Goal: Information Seeking & Learning: Stay updated

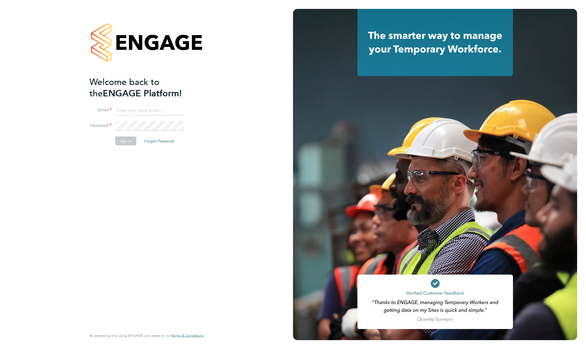
type input "support@engagelabs.io"
click at [123, 141] on button "Sign In" at bounding box center [125, 140] width 21 height 9
click at [0, 0] on div "Sorry, we are having problems connecting to our services." at bounding box center [0, 0] width 0 height 0
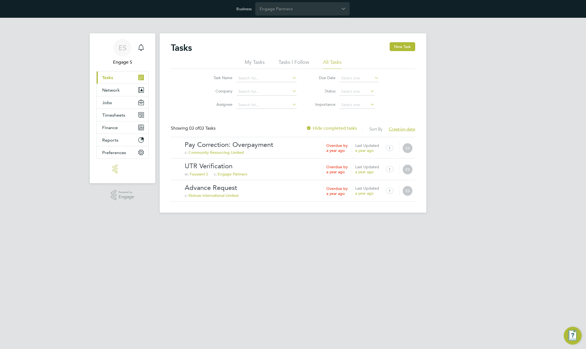
click at [463, 77] on div "ES Engage S Notifications Applications: Current page: Tasks Network Team Member…" at bounding box center [293, 120] width 586 height 204
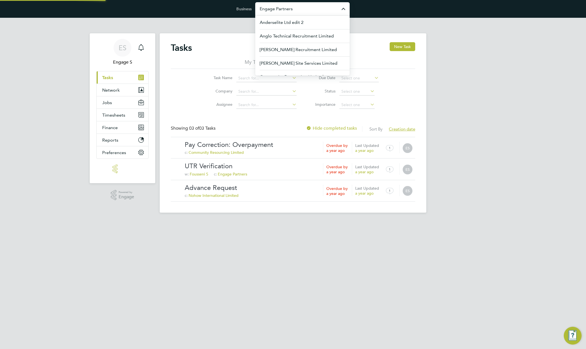
click at [321, 10] on input "Engage Partners" at bounding box center [302, 8] width 94 height 13
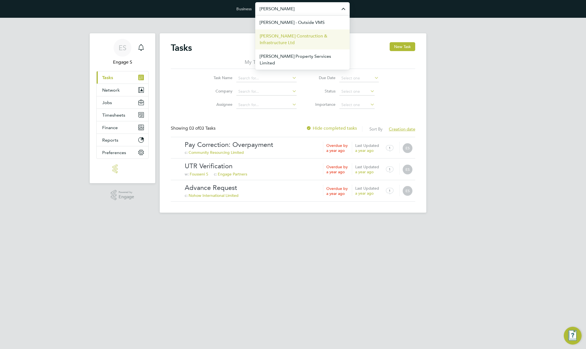
click at [296, 40] on span "Morgan Sindall Construction & Infrastructure Ltd" at bounding box center [303, 39] width 86 height 13
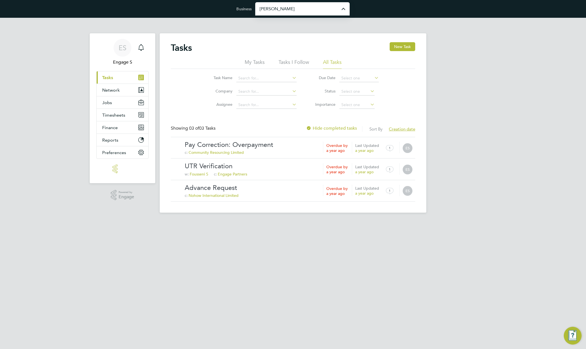
type input "[PERSON_NAME] Construction & Infrastructure Ltd"
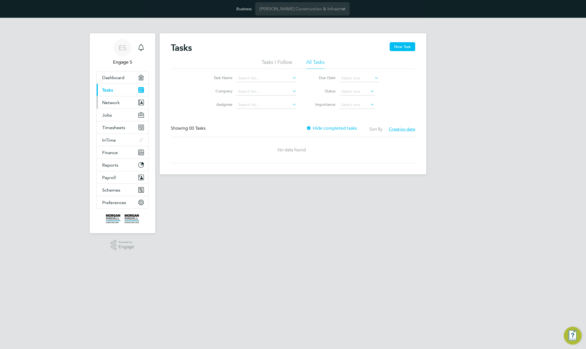
click at [107, 104] on span "Network" at bounding box center [111, 102] width 18 height 5
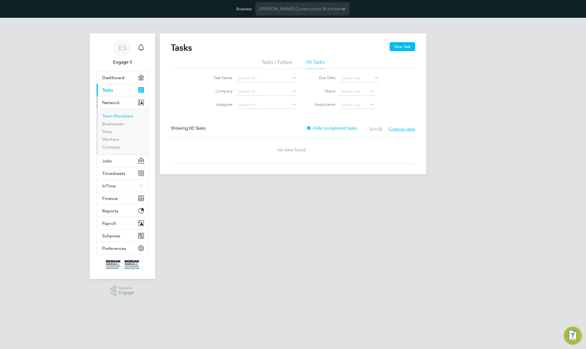
click at [112, 115] on link "Team Members" at bounding box center [117, 115] width 31 height 5
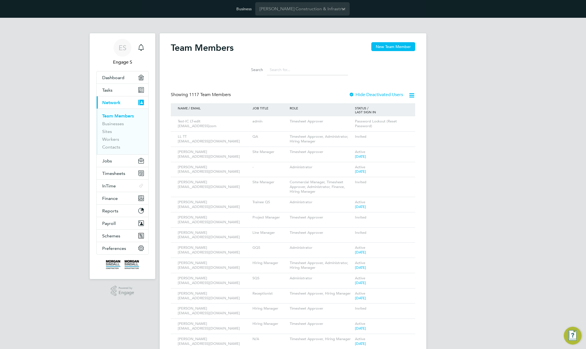
drag, startPoint x: 240, startPoint y: 70, endPoint x: 283, endPoint y: 69, distance: 43.1
click at [225, 70] on div "Search" at bounding box center [293, 68] width 244 height 19
drag, startPoint x: 283, startPoint y: 69, endPoint x: 244, endPoint y: 54, distance: 42.2
click at [248, 65] on div "Search" at bounding box center [293, 69] width 110 height 11
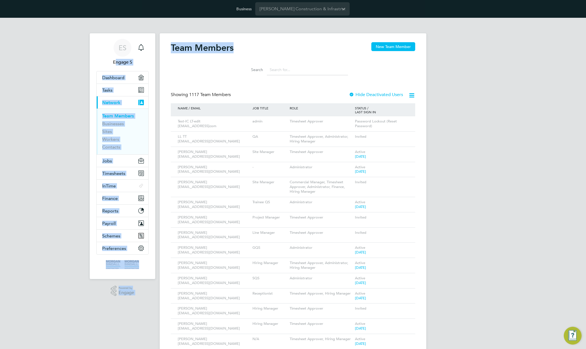
drag, startPoint x: 151, startPoint y: 43, endPoint x: 176, endPoint y: 42, distance: 25.3
click at [179, 43] on h2 "Team Members" at bounding box center [202, 47] width 63 height 11
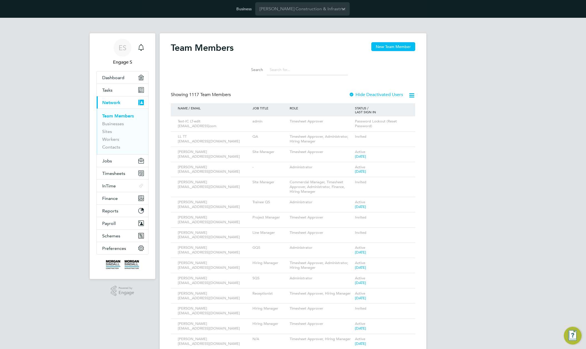
click at [184, 45] on h2 "Team Members" at bounding box center [202, 47] width 63 height 11
click at [302, 74] on input at bounding box center [307, 69] width 81 height 11
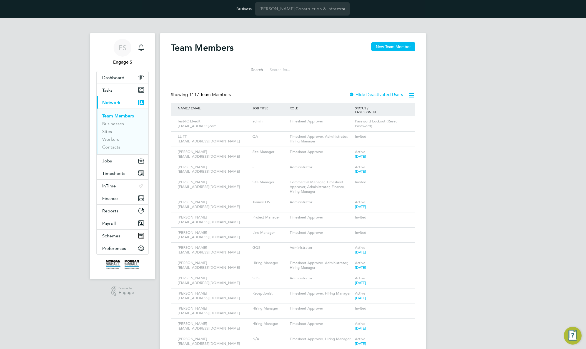
click at [302, 74] on input at bounding box center [307, 69] width 81 height 11
drag, startPoint x: 302, startPoint y: 74, endPoint x: 293, endPoint y: 70, distance: 10.2
click at [293, 70] on input at bounding box center [307, 69] width 81 height 11
drag, startPoint x: 251, startPoint y: 65, endPoint x: 237, endPoint y: 53, distance: 18.3
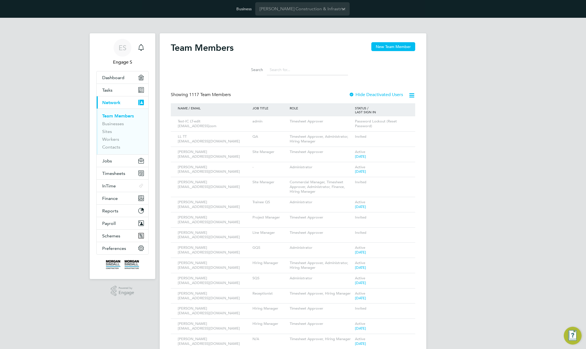
click at [240, 60] on div "Search" at bounding box center [293, 68] width 244 height 19
drag, startPoint x: 174, startPoint y: 39, endPoint x: 171, endPoint y: 39, distance: 3.3
click at [291, 73] on input at bounding box center [307, 69] width 81 height 11
click at [284, 72] on input at bounding box center [307, 69] width 81 height 11
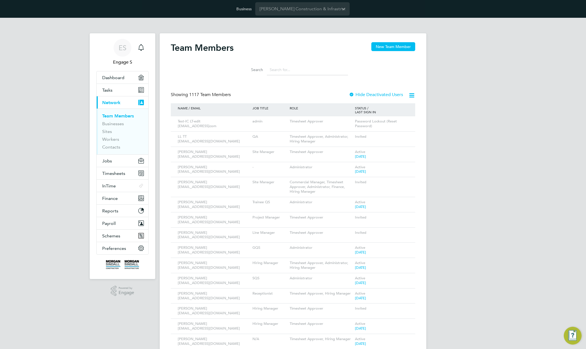
click at [288, 70] on input at bounding box center [307, 69] width 81 height 11
click at [150, 14] on div "Business Morgan Sindall Construction & Infrastructure Ltd" at bounding box center [293, 9] width 586 height 18
drag, startPoint x: 150, startPoint y: 14, endPoint x: 95, endPoint y: 14, distance: 55.6
click at [95, 14] on div "Business Morgan Sindall Construction & Infrastructure Ltd" at bounding box center [293, 9] width 586 height 18
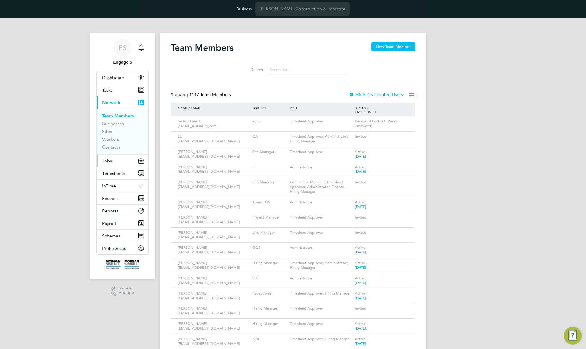
click at [111, 161] on span "Jobs" at bounding box center [107, 160] width 10 height 5
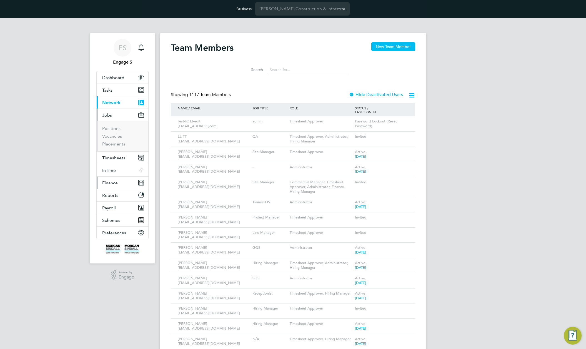
click at [114, 182] on span "Finance" at bounding box center [110, 182] width 16 height 5
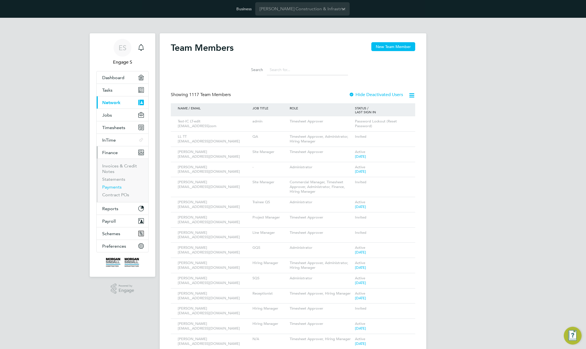
click at [114, 187] on link "Payments" at bounding box center [111, 186] width 19 height 5
click at [119, 201] on ul "Invoices & Credit Notes Statements Payments Contract POs" at bounding box center [123, 181] width 52 height 44
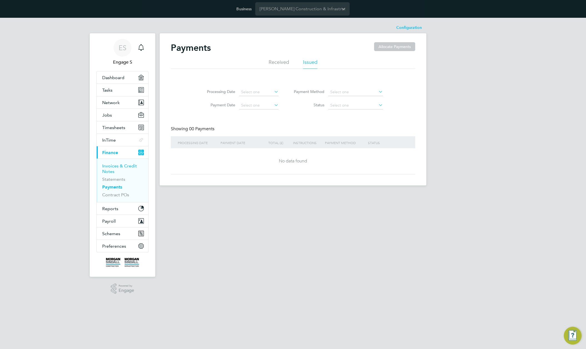
click at [110, 169] on link "Invoices & Credit Notes" at bounding box center [119, 168] width 35 height 11
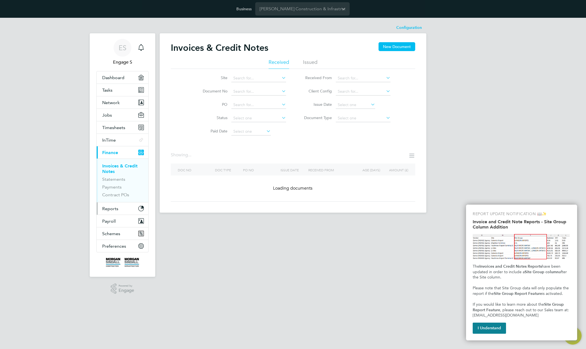
click at [119, 208] on button "Reports" at bounding box center [123, 209] width 52 height 12
click at [111, 181] on link "Labour Cost Report" at bounding box center [122, 178] width 40 height 5
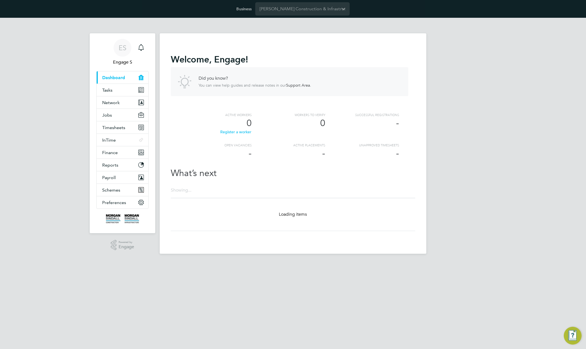
click at [251, 35] on div "Welcome , Engage ! Did you know? You can view help guides and release notes in …" at bounding box center [293, 143] width 267 height 221
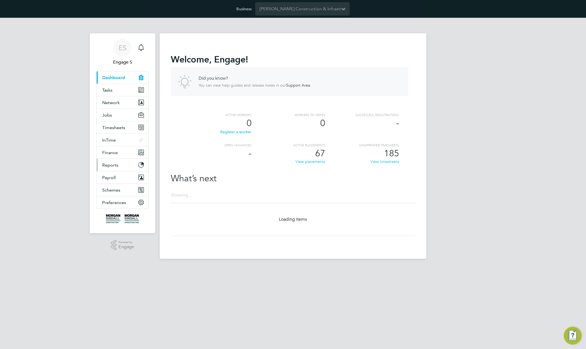
click at [113, 165] on span "Reports" at bounding box center [110, 165] width 16 height 5
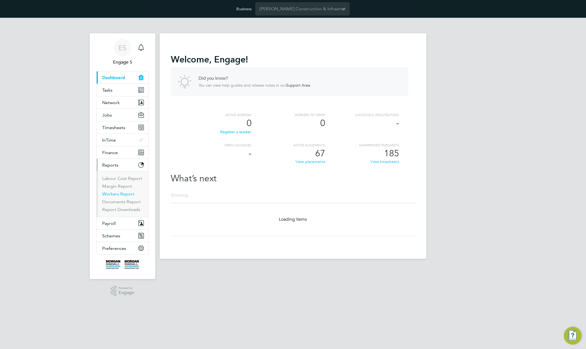
click at [111, 195] on link "Workers Report" at bounding box center [118, 193] width 32 height 5
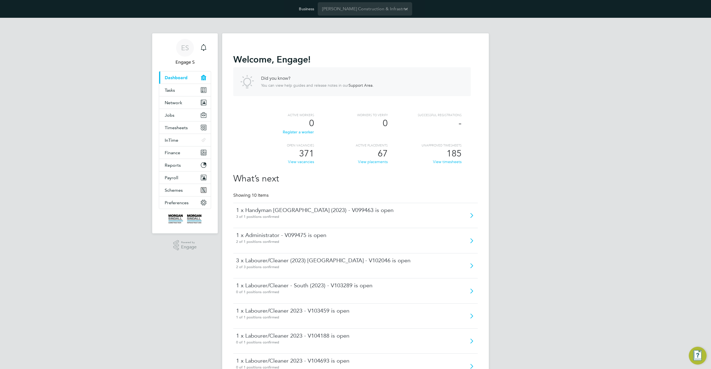
click at [378, 42] on div "Welcome , Engage ! Did you know? You can view help guides and release notes in …" at bounding box center [355, 262] width 244 height 440
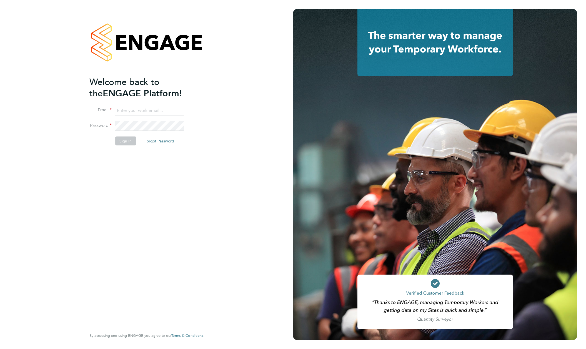
type input "support@engagelabs.io"
click at [124, 143] on button "Sign In" at bounding box center [125, 140] width 21 height 9
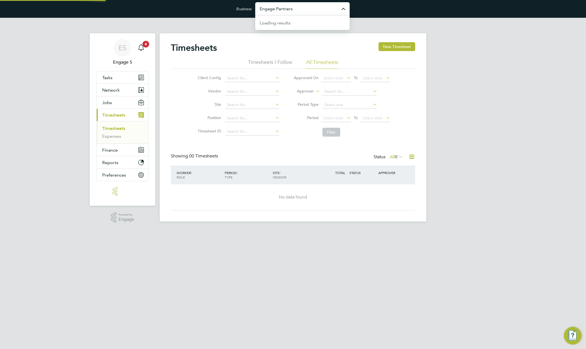
click at [313, 10] on input "Engage Partners" at bounding box center [302, 8] width 94 height 13
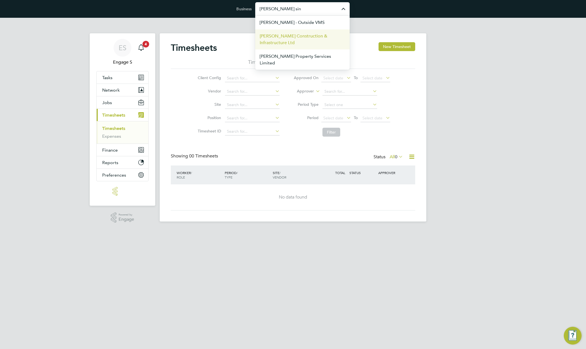
click at [320, 39] on span "[PERSON_NAME] Construction & Infrastructure Ltd" at bounding box center [303, 39] width 86 height 13
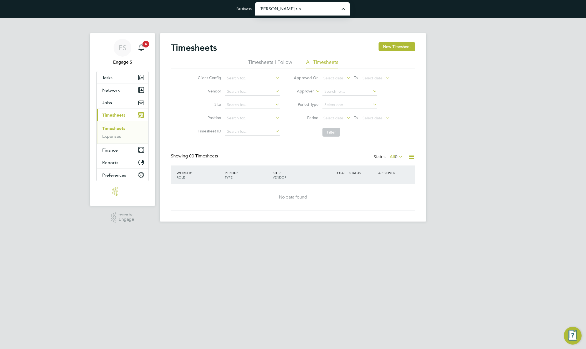
type input "[PERSON_NAME] Construction & Infrastructure Ltd"
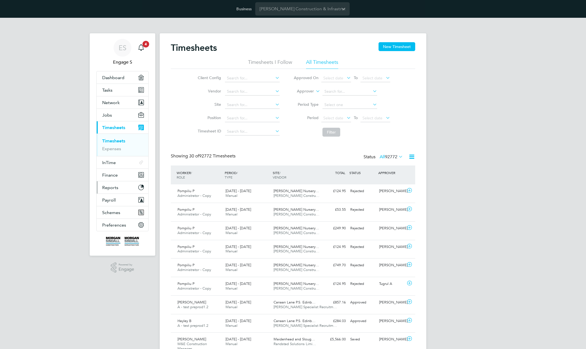
click at [112, 188] on span "Reports" at bounding box center [110, 187] width 16 height 5
click at [411, 157] on icon at bounding box center [411, 156] width 7 height 7
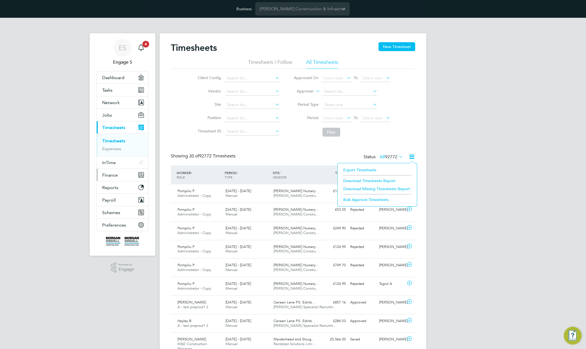
click at [110, 174] on span "Finance" at bounding box center [110, 175] width 16 height 5
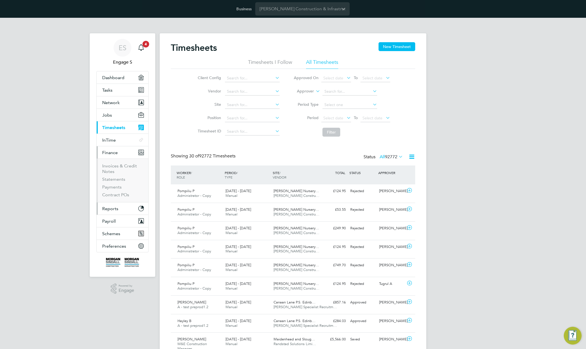
click at [114, 208] on span "Reports" at bounding box center [110, 208] width 16 height 5
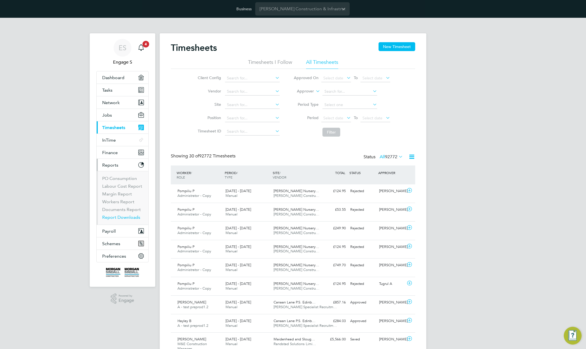
click at [121, 217] on link "Report Downloads" at bounding box center [121, 217] width 38 height 5
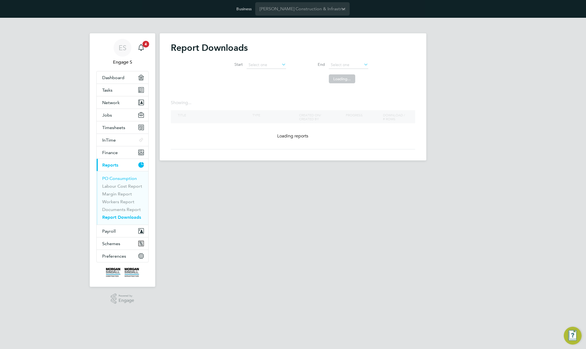
click at [118, 179] on link "PO Consumption" at bounding box center [119, 178] width 35 height 5
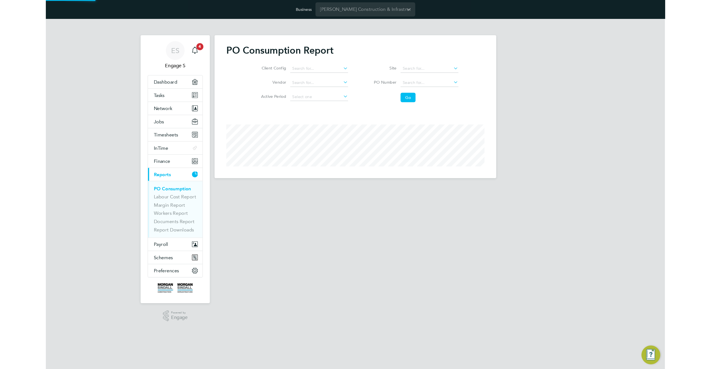
scroll to position [135, 267]
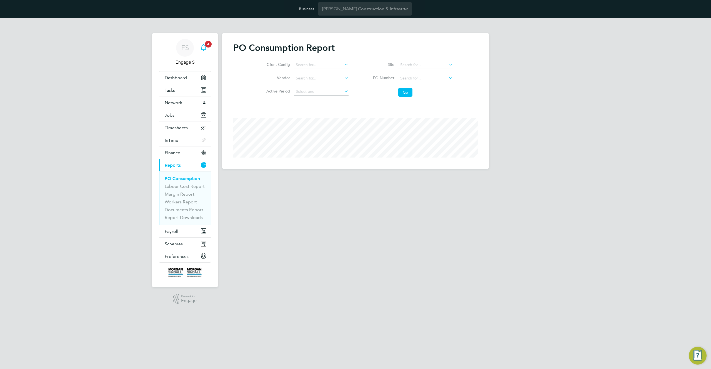
click at [205, 46] on icon "Main navigation" at bounding box center [203, 47] width 7 height 7
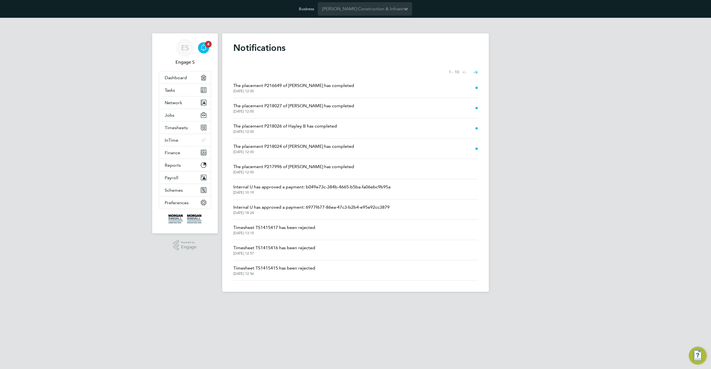
click at [476, 72] on icon "Select page of notifications list" at bounding box center [476, 73] width 4 height 4
click at [284, 108] on span "Vacancy V124825 - 1 x Commercial Assistant" at bounding box center [277, 106] width 89 height 7
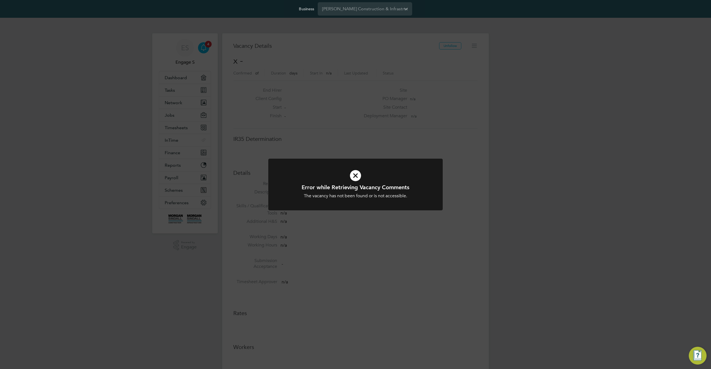
scroll to position [9, 120]
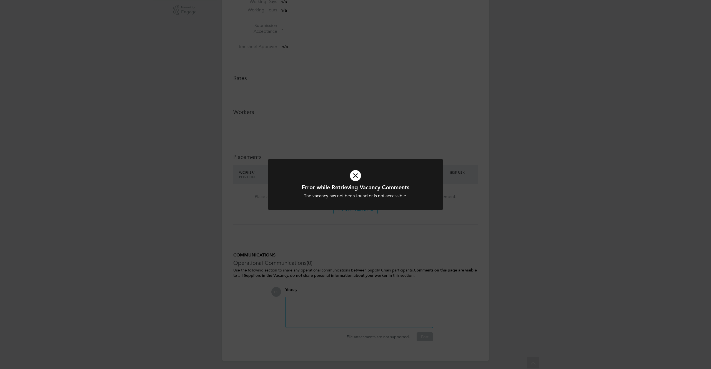
click at [456, 102] on div "Error while Retrieving Vacancy Comments The vacancy has not been found or is no…" at bounding box center [355, 184] width 711 height 369
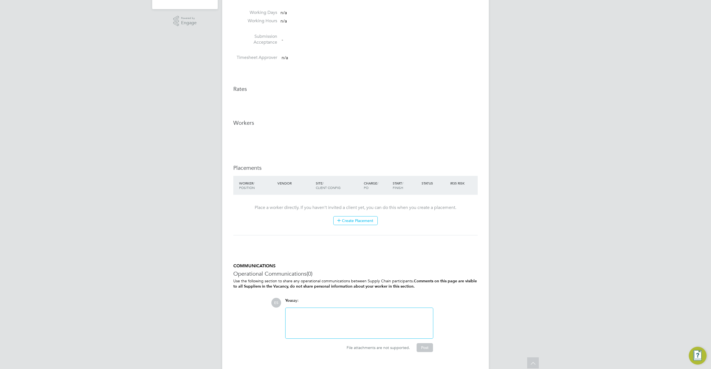
scroll to position [0, 0]
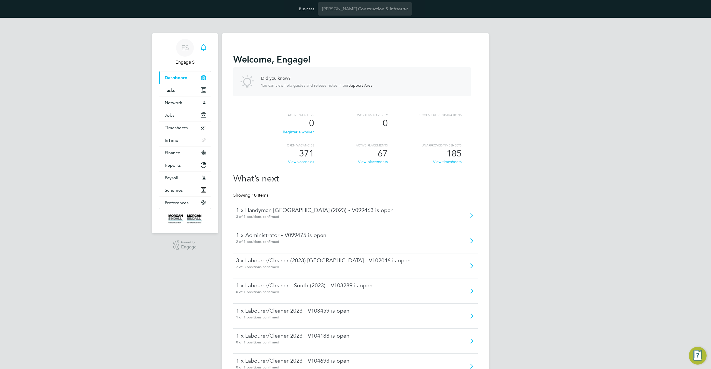
click at [205, 49] on icon "Main navigation" at bounding box center [203, 47] width 7 height 7
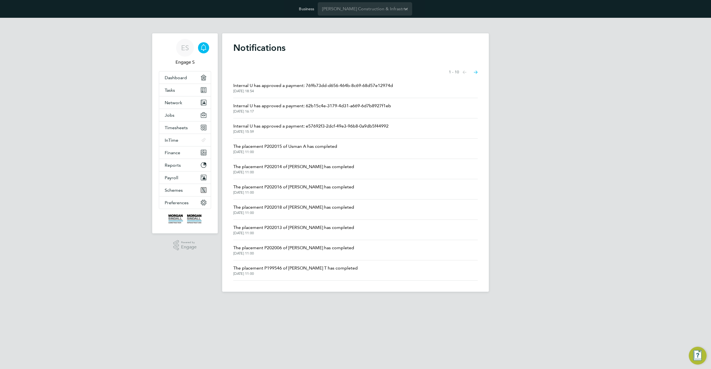
click at [475, 72] on icon "Select page of notifications list" at bounding box center [476, 73] width 4 height 4
click at [476, 73] on icon "Select page of notifications list" at bounding box center [476, 73] width 4 height 4
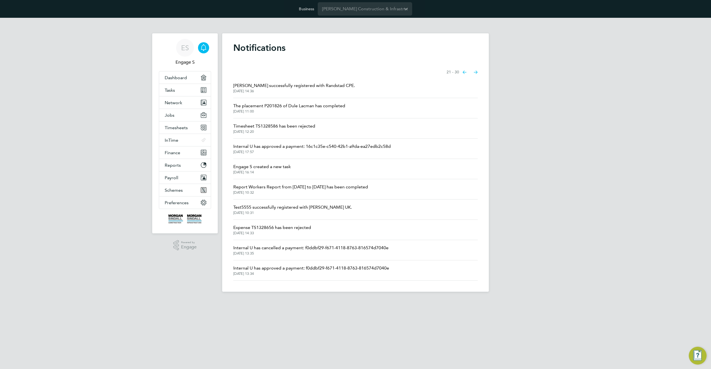
click at [476, 73] on icon "Select page of notifications list" at bounding box center [476, 73] width 4 height 4
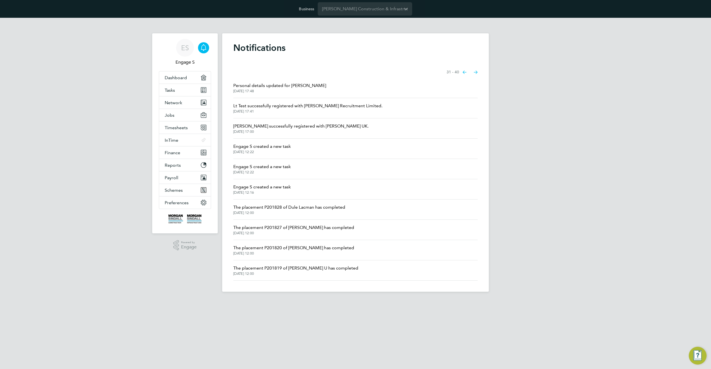
click at [472, 74] on button "Next page" at bounding box center [475, 72] width 11 height 11
click at [475, 71] on icon "Select page of notifications list" at bounding box center [476, 73] width 4 height 4
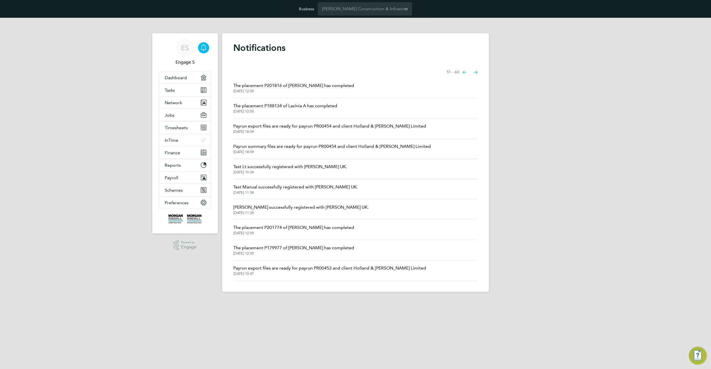
click at [476, 71] on icon "Select page of notifications list" at bounding box center [476, 73] width 4 height 4
